Goal: Task Accomplishment & Management: Manage account settings

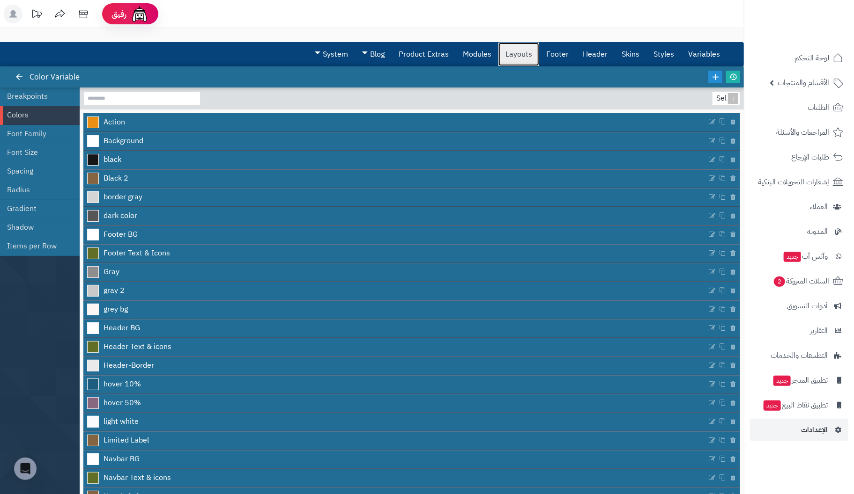
click at [518, 56] on link "Layouts" at bounding box center [518, 54] width 41 height 23
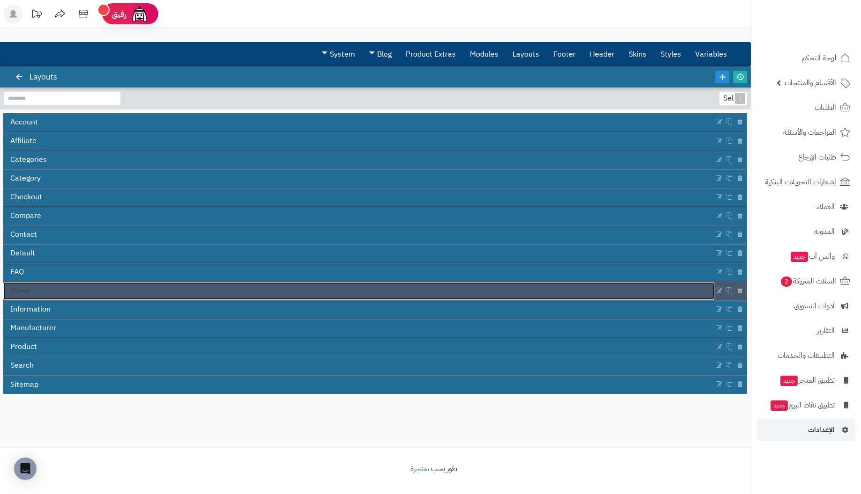
click at [24, 287] on span "Home" at bounding box center [20, 291] width 20 height 11
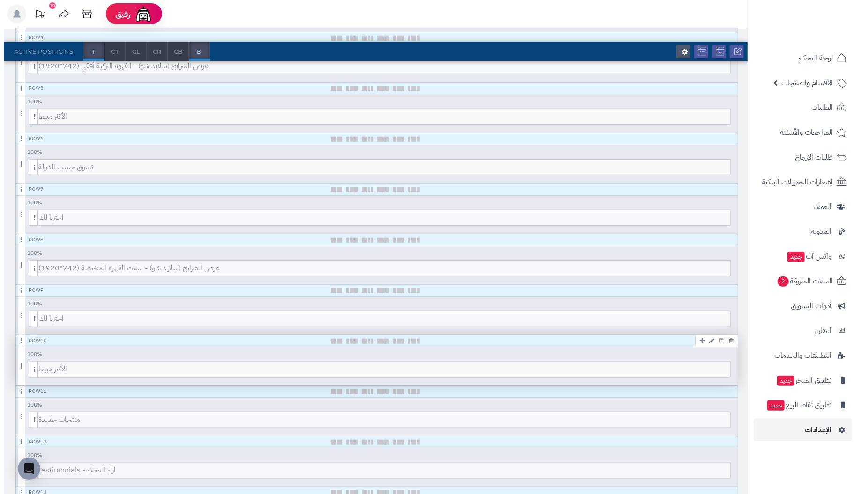
scroll to position [328, 0]
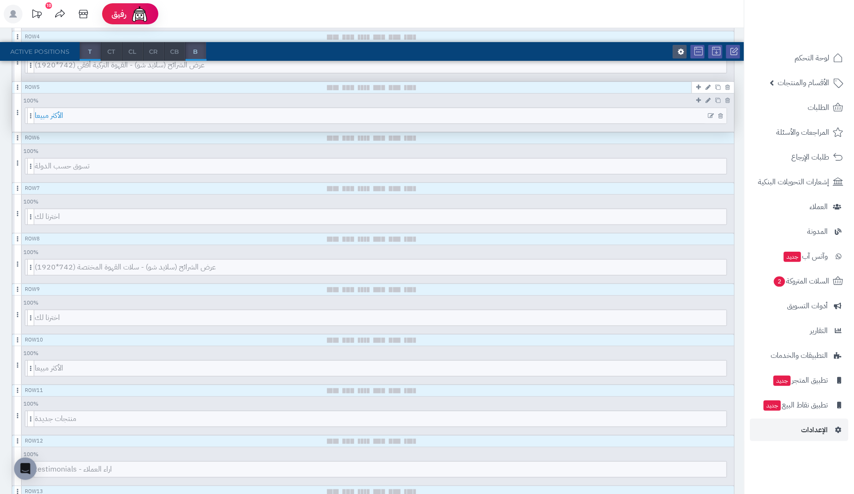
click at [386, 118] on span "الأكثر مبيعا" at bounding box center [381, 115] width 692 height 15
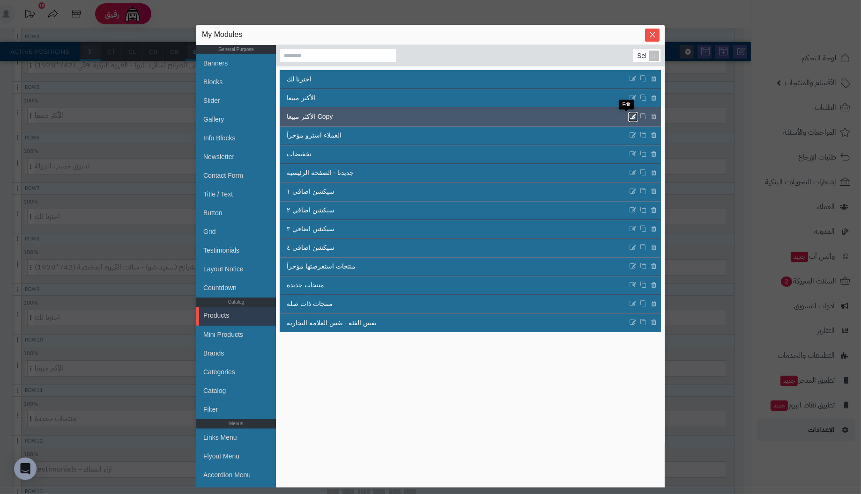
click at [629, 116] on icon at bounding box center [632, 117] width 7 height 8
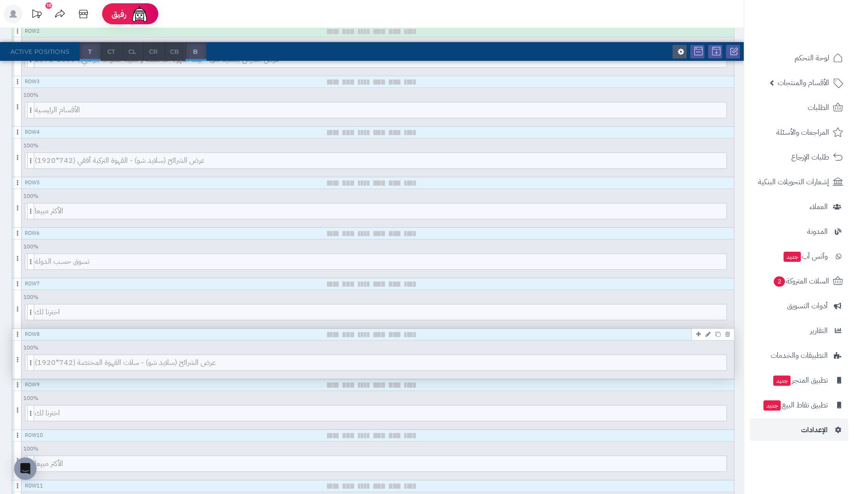
scroll to position [234, 0]
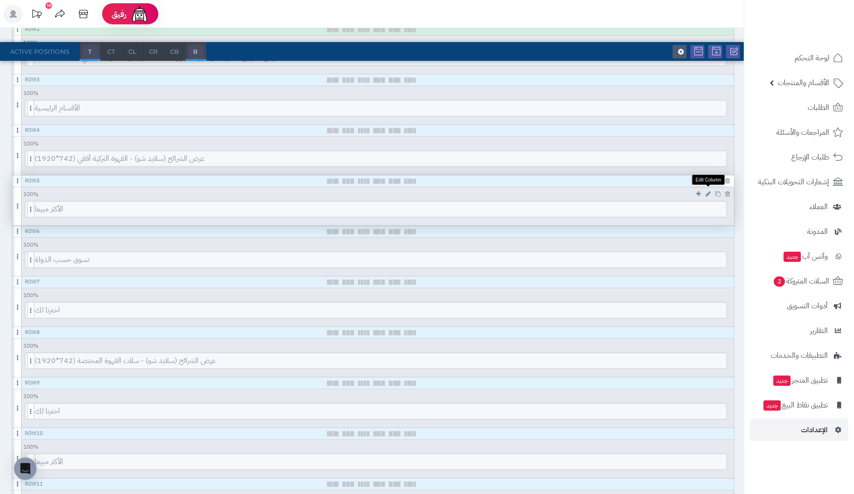
click at [707, 191] on icon at bounding box center [707, 194] width 5 height 6
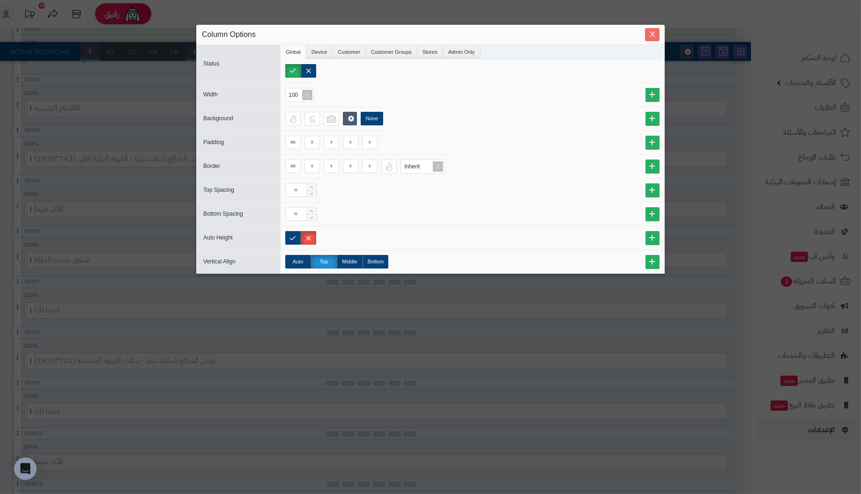
click at [647, 32] on span "Close" at bounding box center [652, 34] width 15 height 8
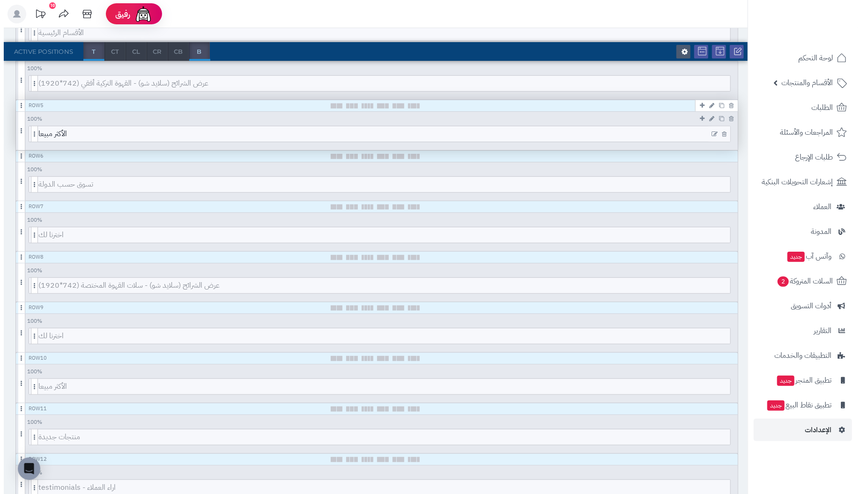
scroll to position [328, 0]
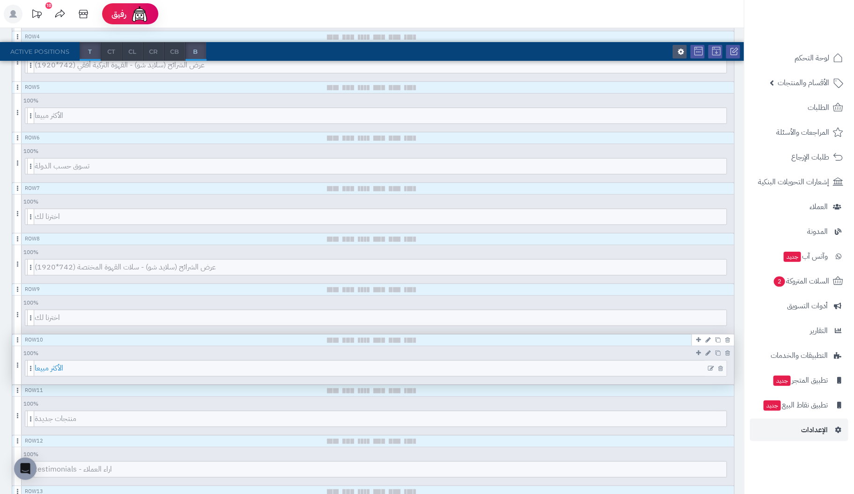
click at [376, 365] on span "الأكثر مبيعا" at bounding box center [381, 368] width 692 height 15
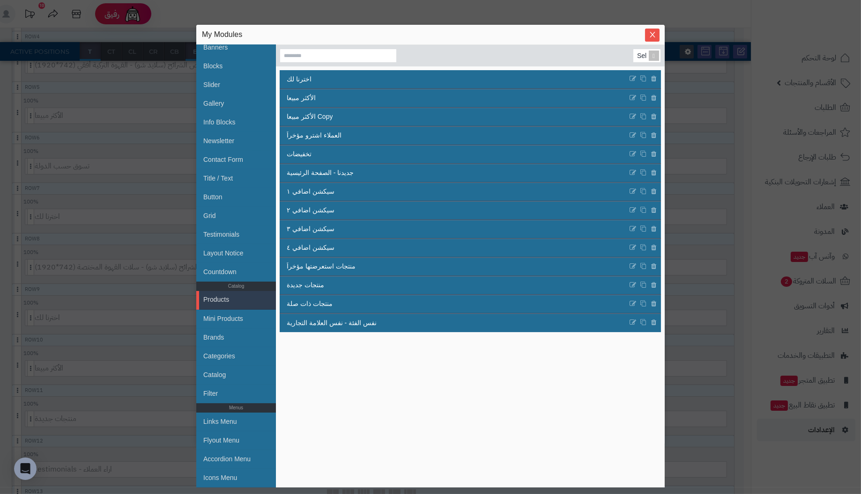
scroll to position [0, 0]
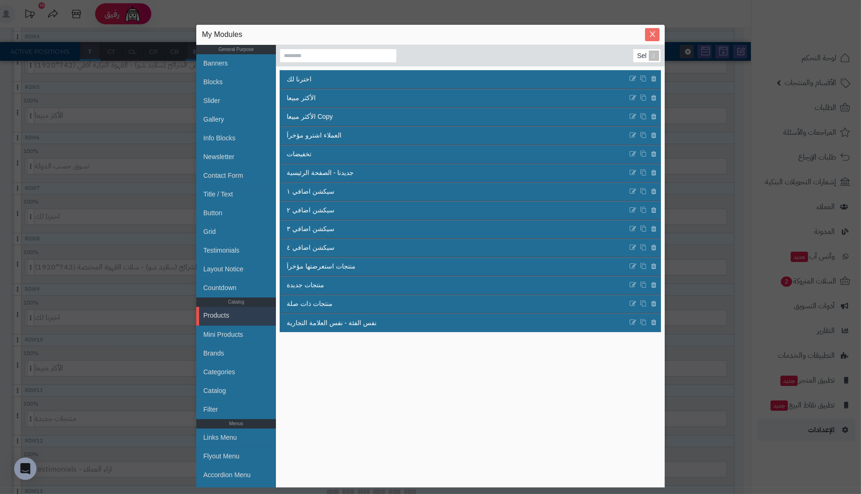
click at [651, 31] on icon "Close" at bounding box center [651, 33] width 7 height 7
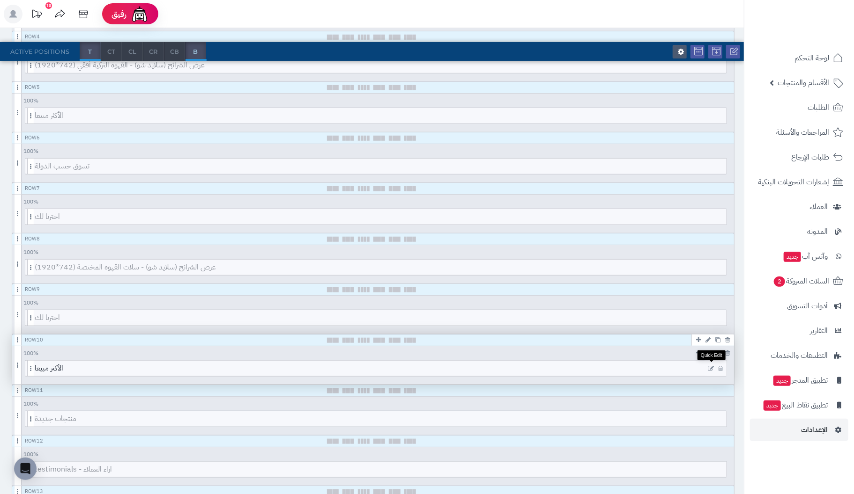
click at [710, 366] on icon at bounding box center [710, 369] width 6 height 7
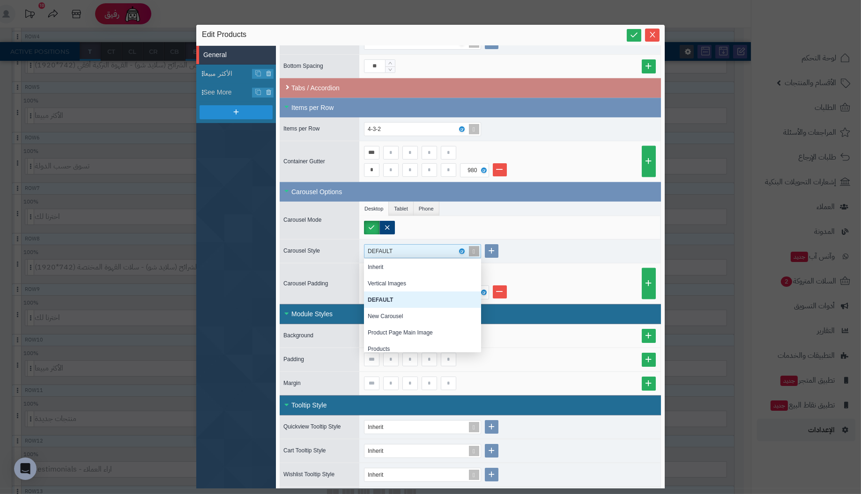
scroll to position [86, 110]
click at [443, 245] on div "DEFAULT" at bounding box center [419, 251] width 102 height 13
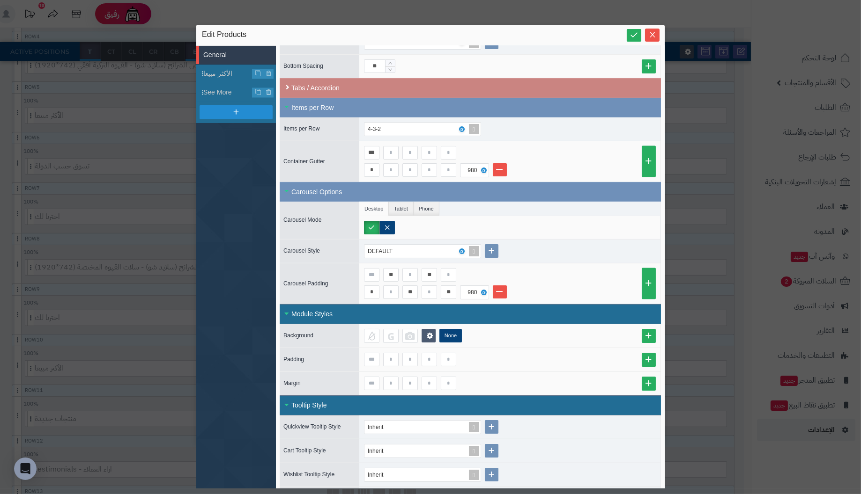
click at [634, 203] on ul "Desktop Tablet Phone" at bounding box center [509, 209] width 301 height 15
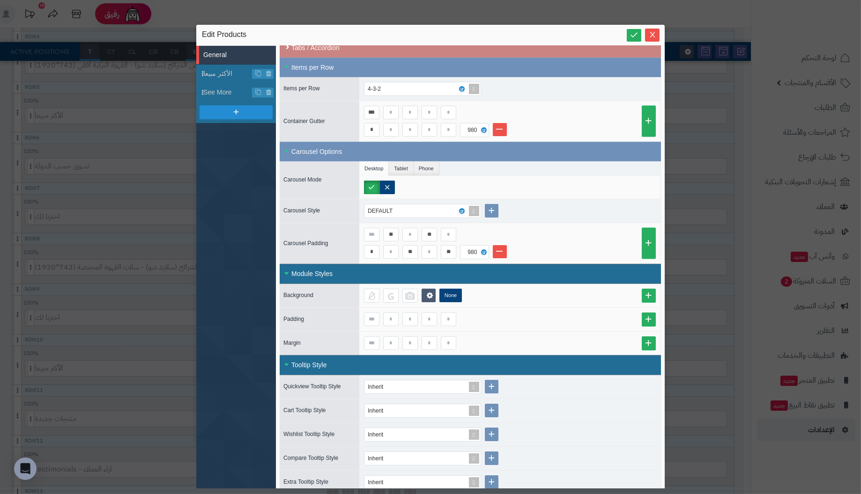
scroll to position [324, 0]
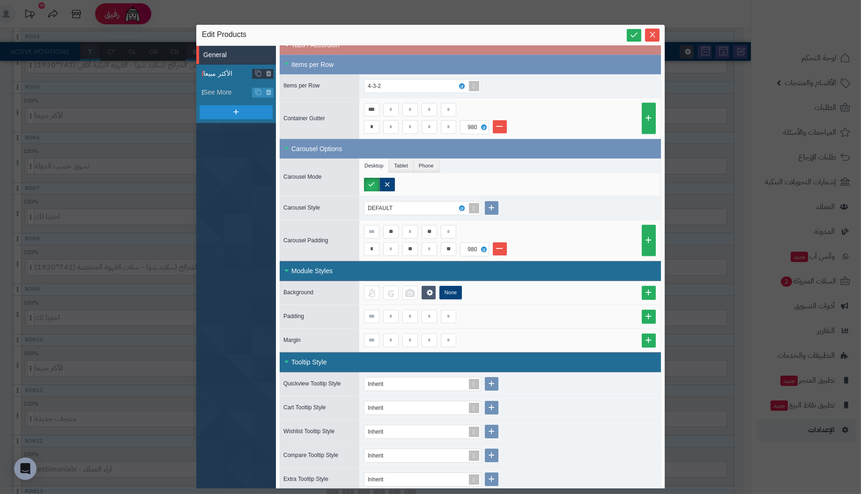
click at [222, 72] on span "الأكثر مبيعا" at bounding box center [227, 74] width 49 height 10
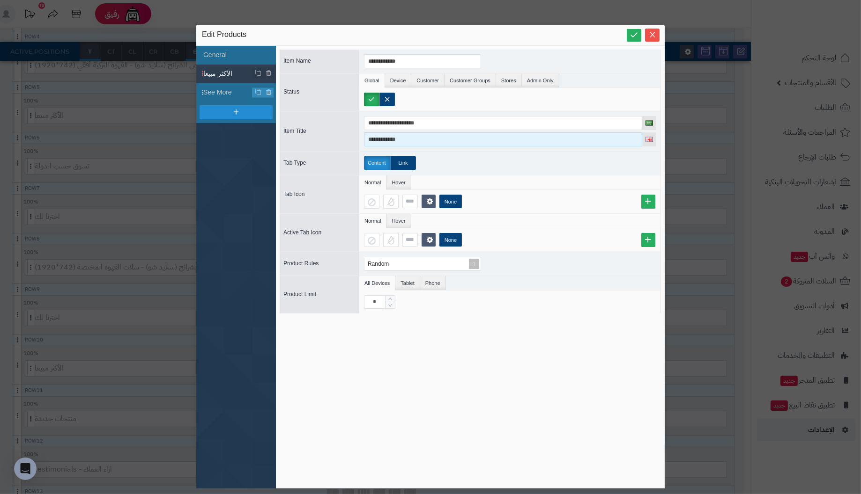
click at [563, 141] on input "**********" at bounding box center [503, 139] width 278 height 14
click at [569, 140] on input "**********" at bounding box center [503, 139] width 278 height 14
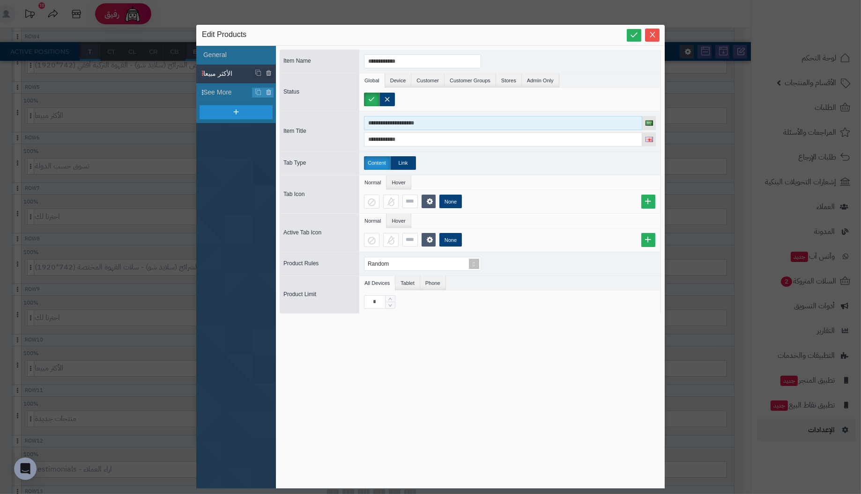
click at [557, 119] on input "**********" at bounding box center [503, 123] width 278 height 14
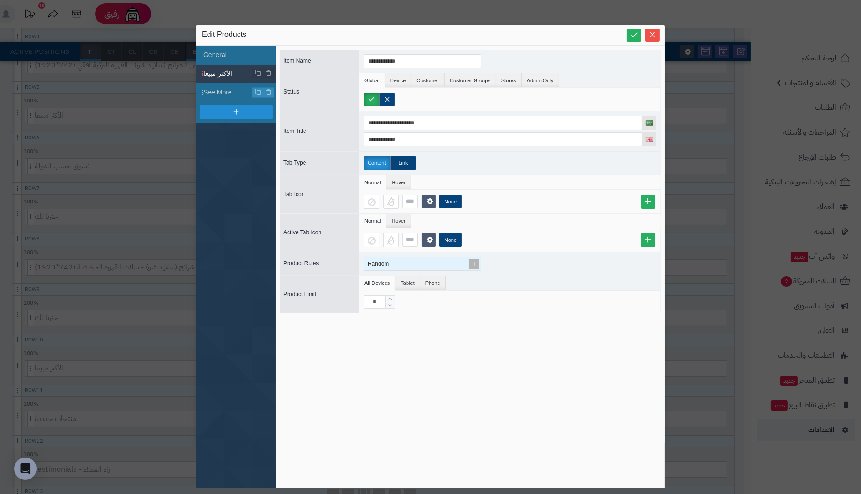
click at [419, 261] on div "Random" at bounding box center [418, 264] width 108 height 13
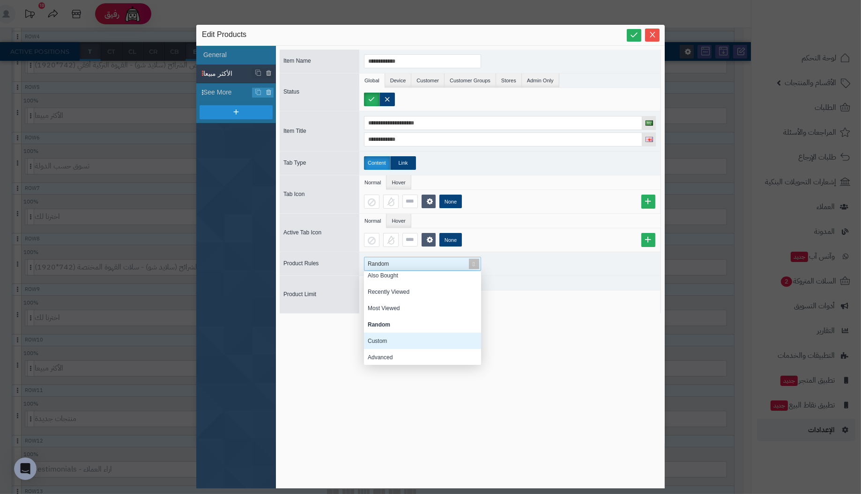
click at [380, 338] on div "Custom" at bounding box center [422, 341] width 117 height 16
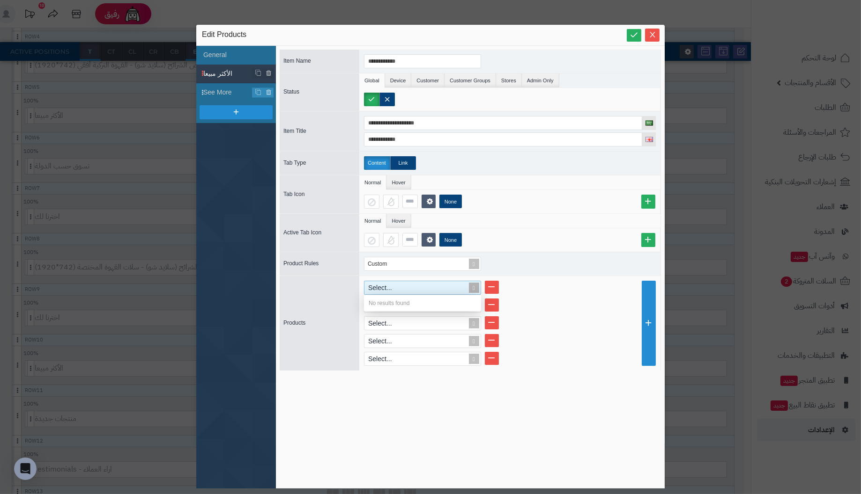
click at [452, 287] on div "Select..." at bounding box center [418, 287] width 108 height 13
click at [474, 284] on span at bounding box center [473, 287] width 13 height 13
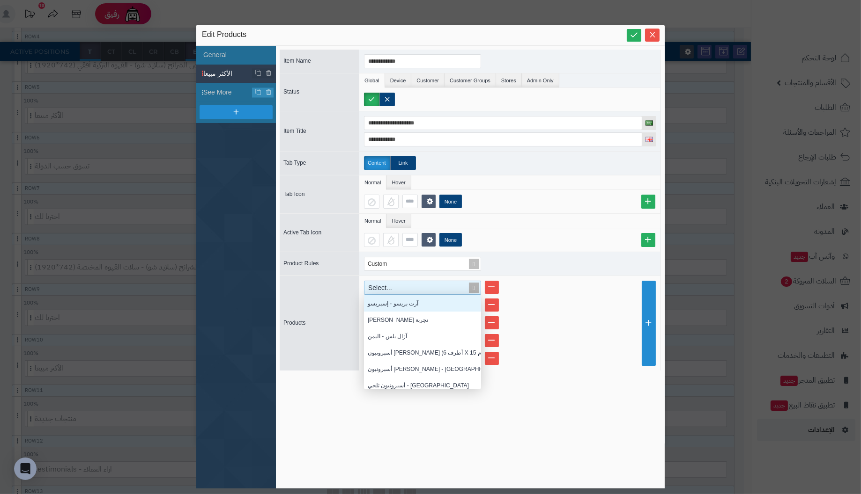
click at [474, 288] on span at bounding box center [473, 287] width 13 height 13
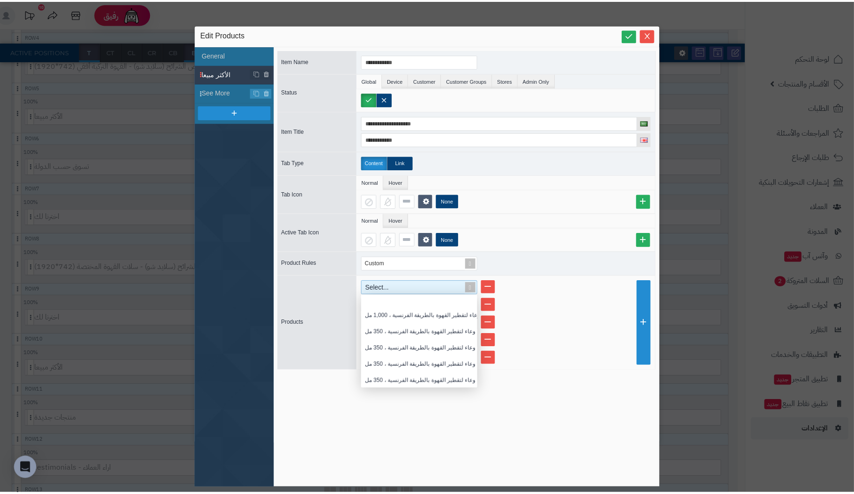
scroll to position [2511, 0]
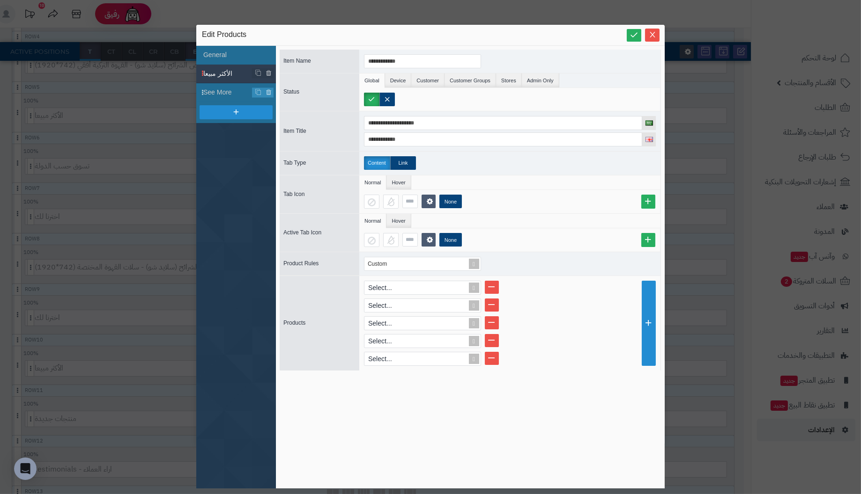
click at [387, 427] on div "**********" at bounding box center [470, 267] width 381 height 435
click at [654, 34] on icon "Close" at bounding box center [651, 33] width 7 height 7
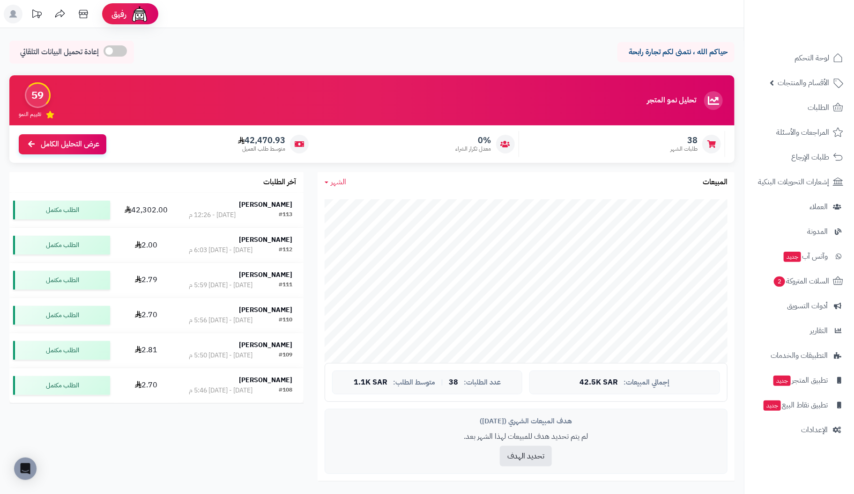
click at [302, 29] on div "حياكم الله ، نتمنى لكم تجارة رابحة إعادة تحميل البيانات التلقائي الرئيسية لوحة …" at bounding box center [371, 419] width 743 height 782
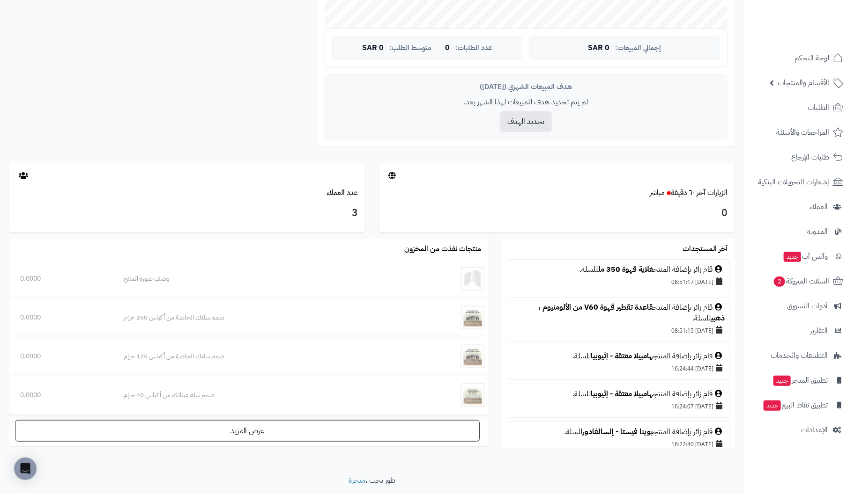
scroll to position [361, 0]
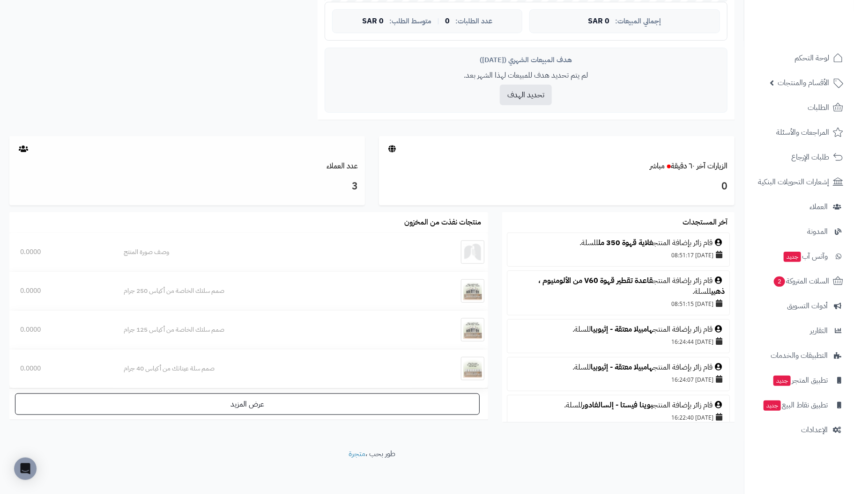
click at [354, 185] on h3 "3" at bounding box center [186, 187] width 341 height 16
click at [350, 163] on link "عدد العملاء" at bounding box center [341, 166] width 31 height 11
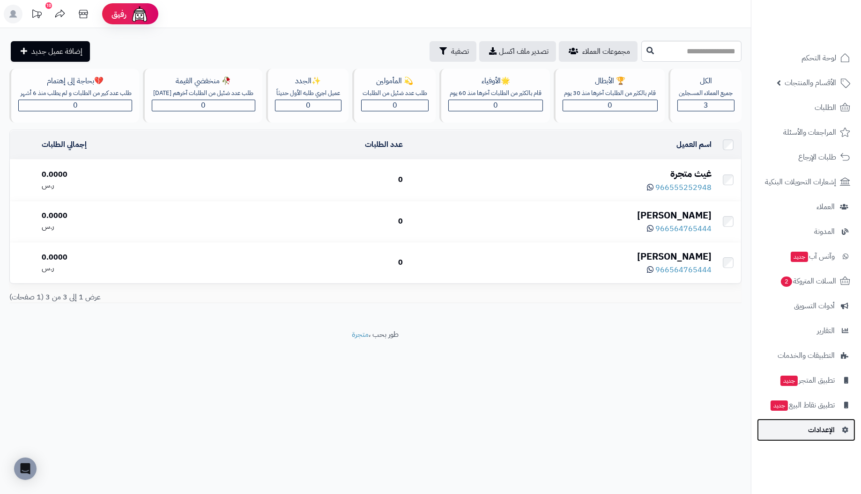
click at [810, 429] on span "الإعدادات" at bounding box center [821, 430] width 27 height 13
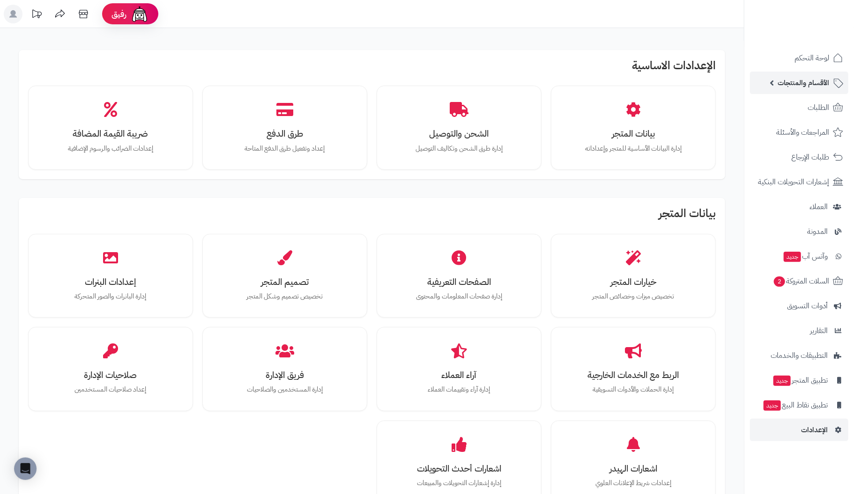
click at [793, 82] on span "الأقسام والمنتجات" at bounding box center [803, 82] width 52 height 13
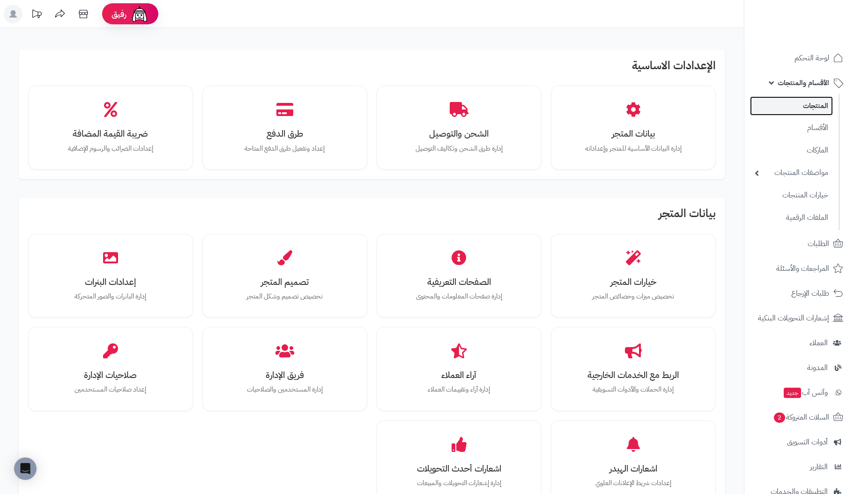
click at [816, 109] on link "المنتجات" at bounding box center [791, 105] width 83 height 19
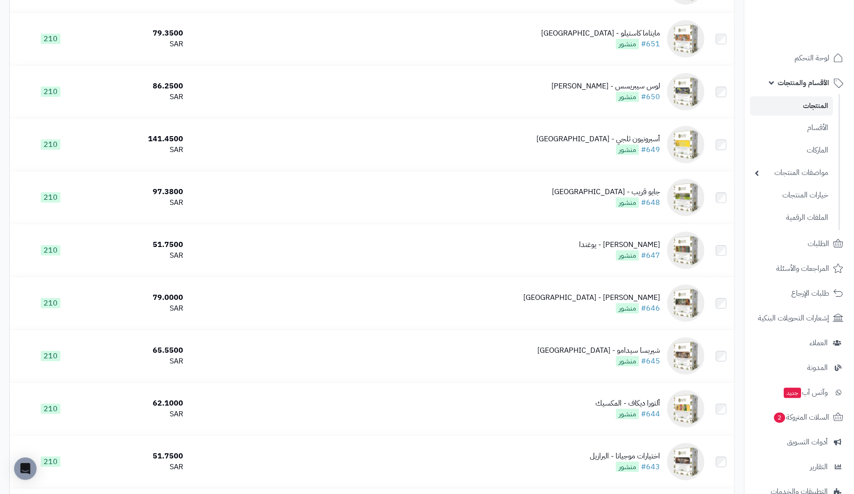
scroll to position [3997, 0]
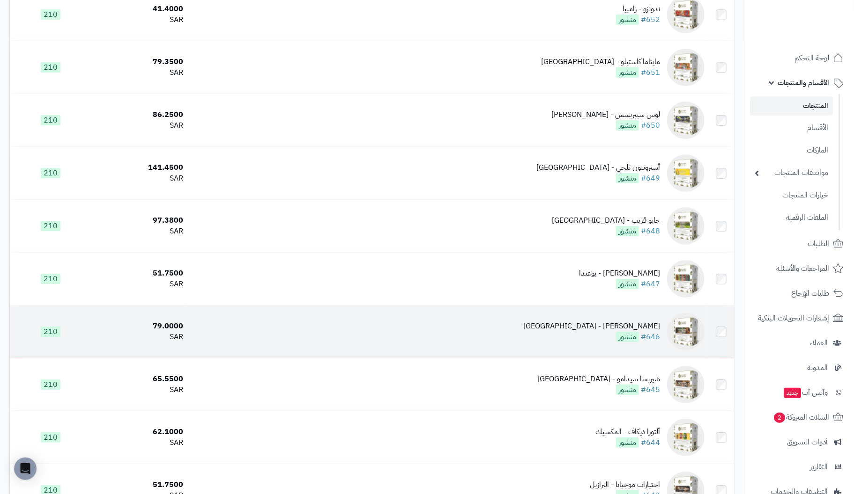
click at [655, 332] on div "[PERSON_NAME] - [GEOGRAPHIC_DATA]" at bounding box center [591, 326] width 137 height 11
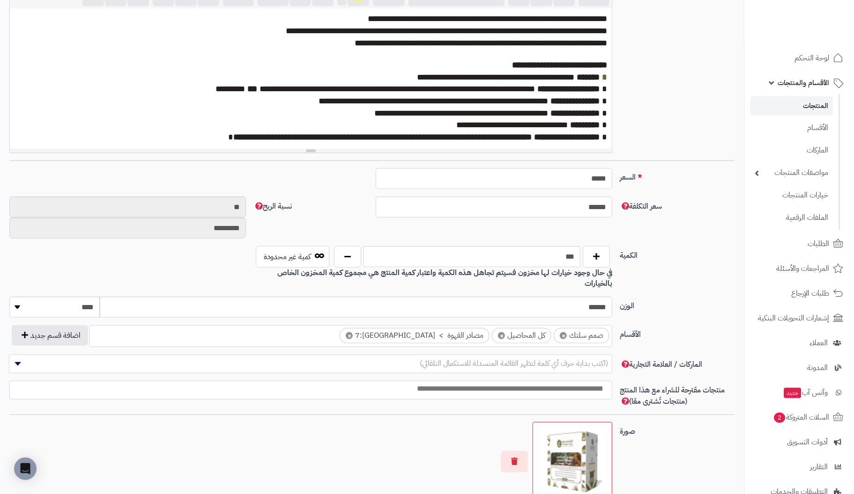
scroll to position [234, 0]
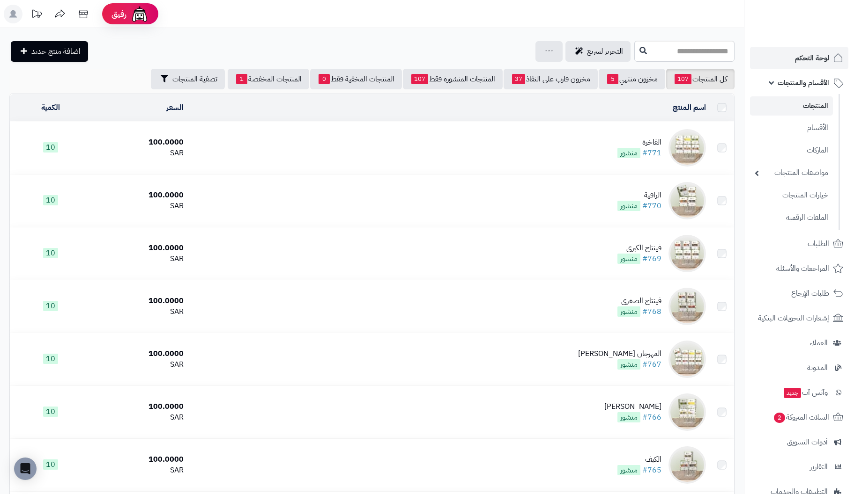
scroll to position [3997, 0]
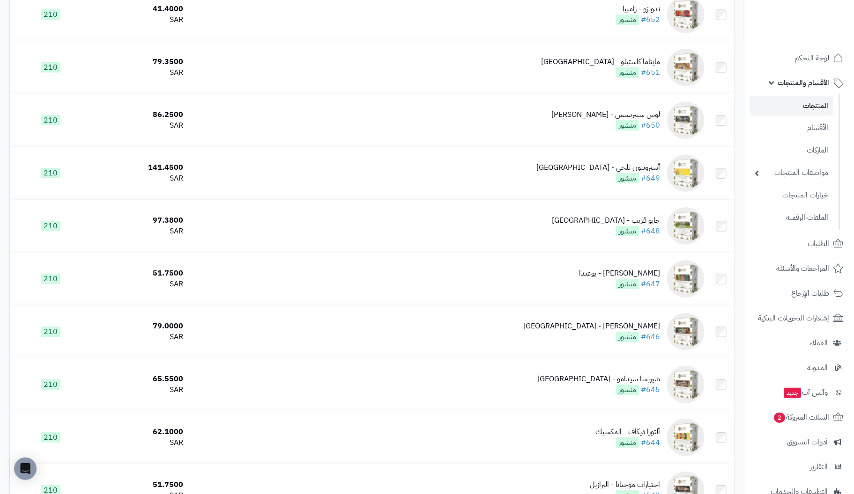
click at [816, 84] on span "الأقسام والمنتجات" at bounding box center [803, 82] width 52 height 13
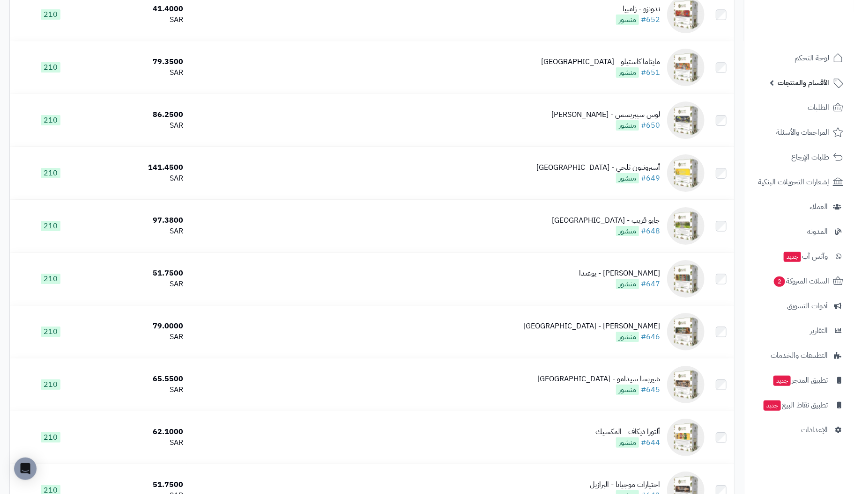
click at [816, 84] on span "الأقسام والمنتجات" at bounding box center [803, 82] width 52 height 13
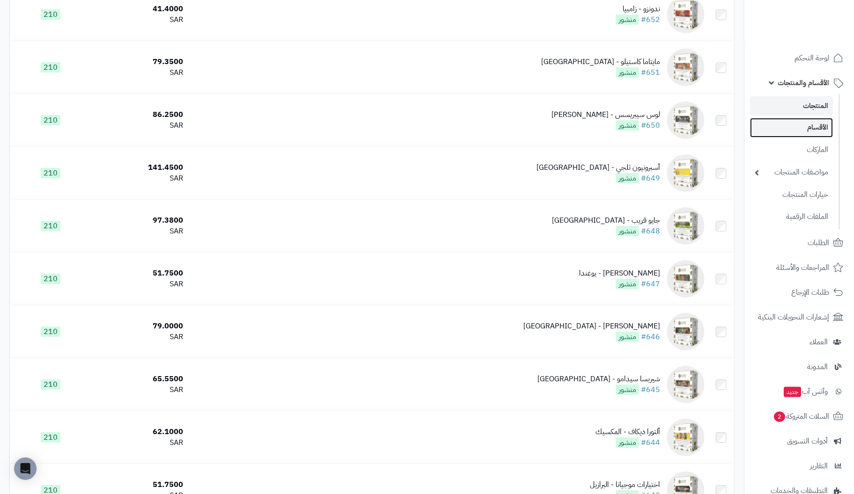
click at [811, 128] on link "الأقسام" at bounding box center [791, 127] width 83 height 19
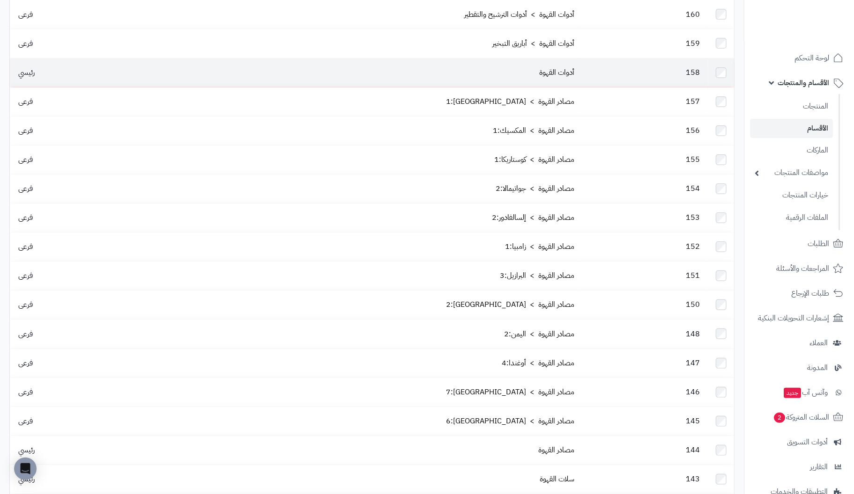
scroll to position [187, 0]
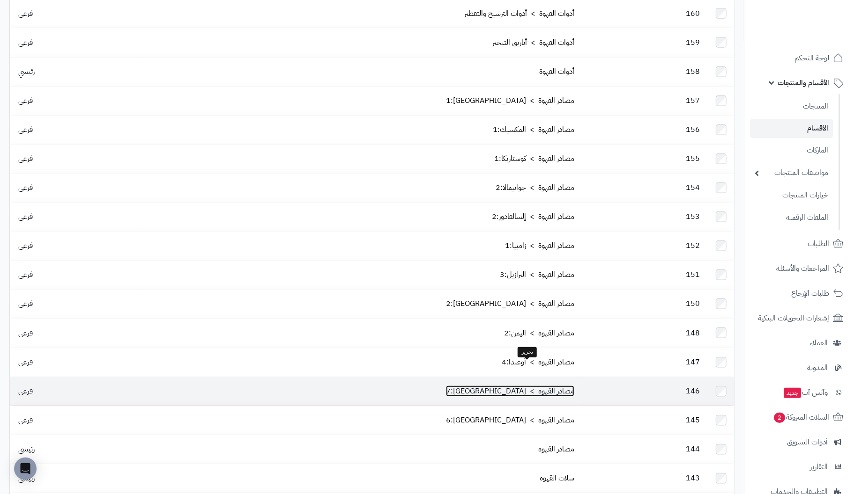
click at [549, 386] on link "مصادر القهوة > [GEOGRAPHIC_DATA]:7" at bounding box center [510, 391] width 128 height 11
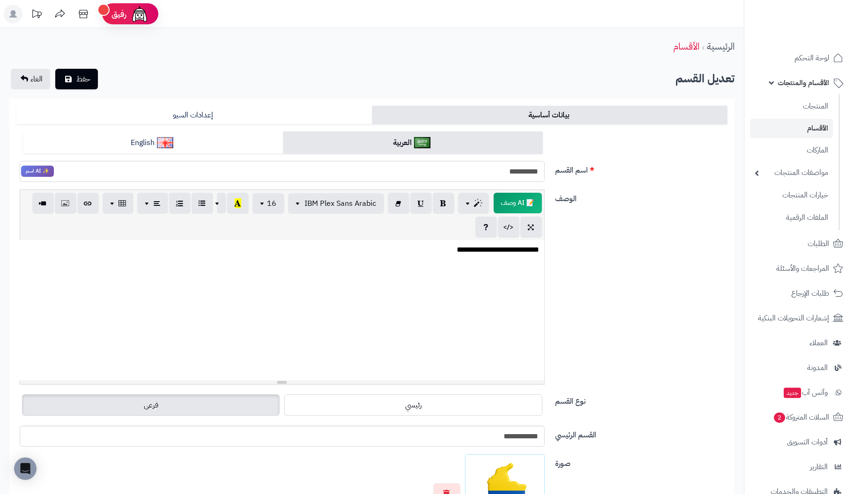
click at [489, 171] on input "**********" at bounding box center [282, 171] width 525 height 21
type input "**********"
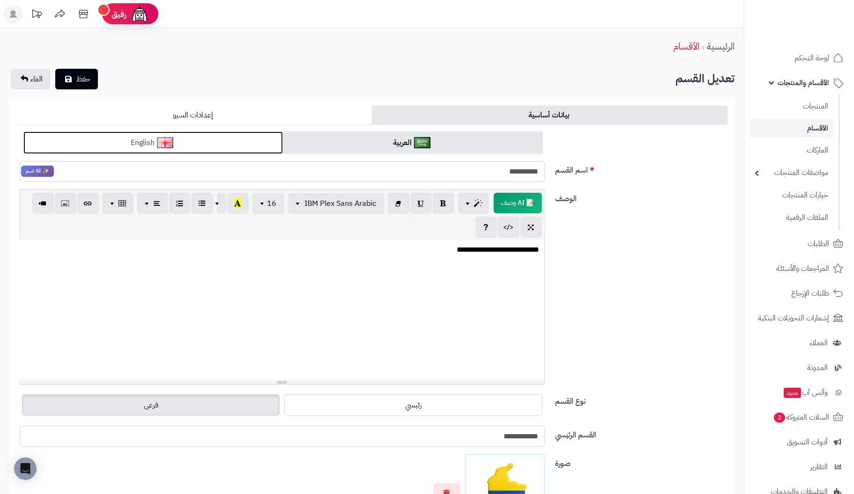
click at [207, 144] on link "English" at bounding box center [152, 143] width 259 height 23
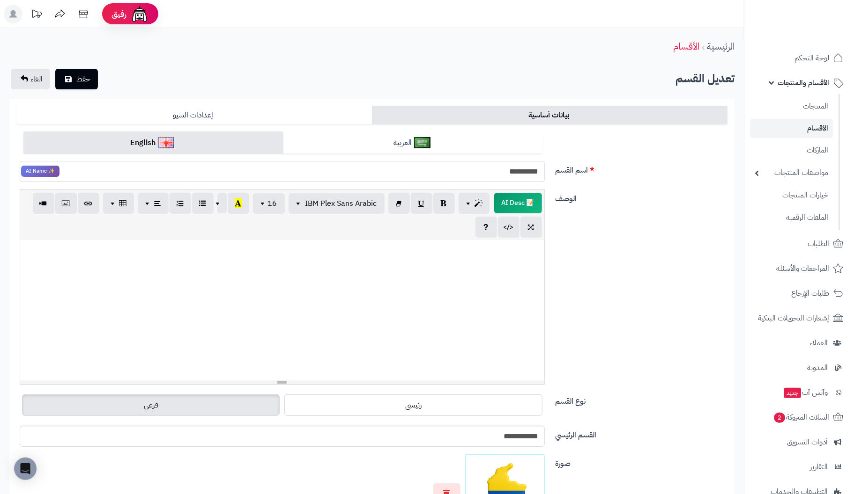
click at [536, 171] on input "**********" at bounding box center [282, 171] width 525 height 21
type input "**********"
click at [289, 294] on div at bounding box center [282, 310] width 524 height 140
click at [86, 77] on span "حفظ" at bounding box center [83, 78] width 14 height 11
